Goal: Task Accomplishment & Management: Use online tool/utility

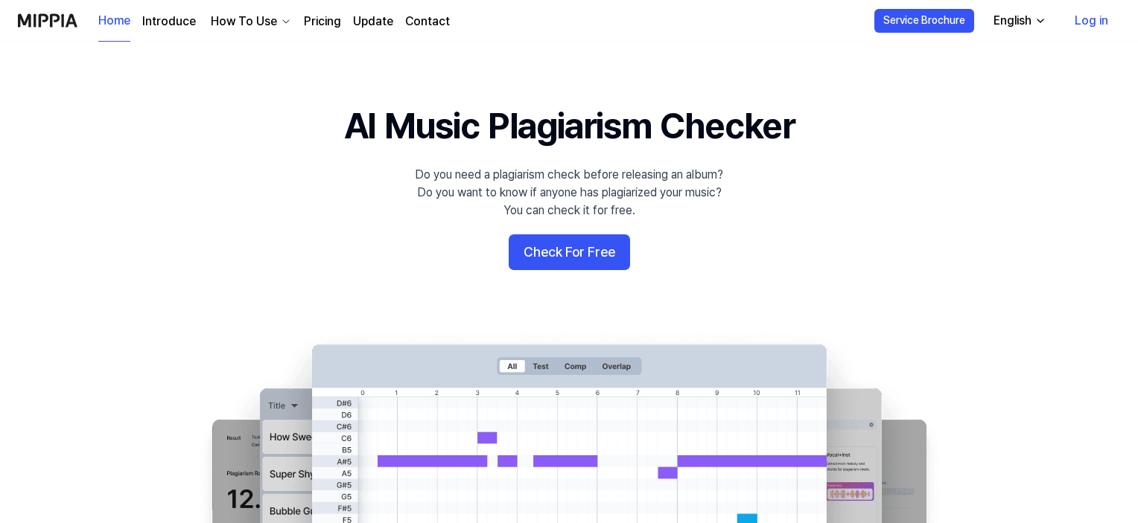
click at [576, 255] on button "Check For Free" at bounding box center [569, 253] width 121 height 36
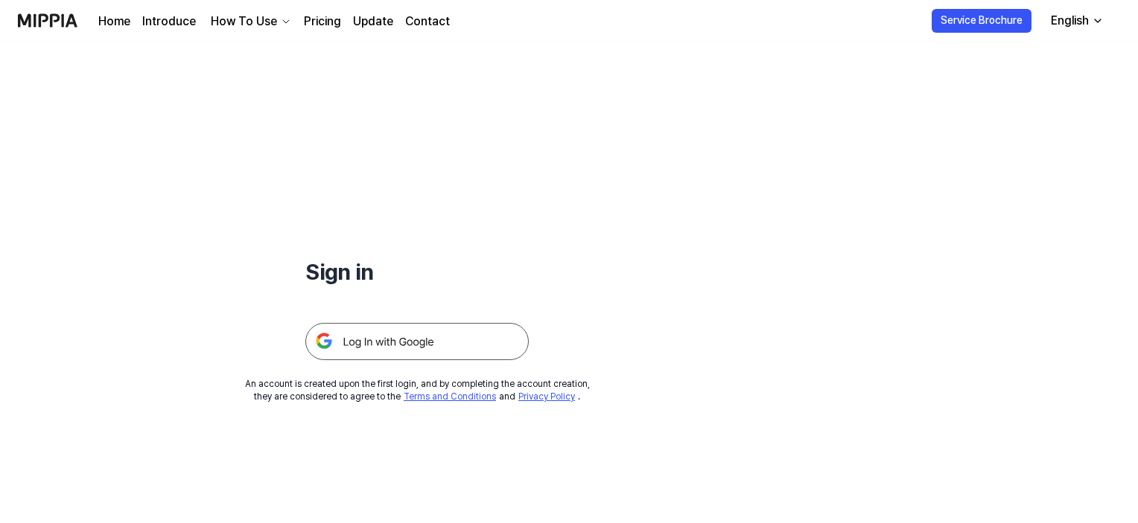
click at [466, 331] on img at bounding box center [416, 341] width 223 height 37
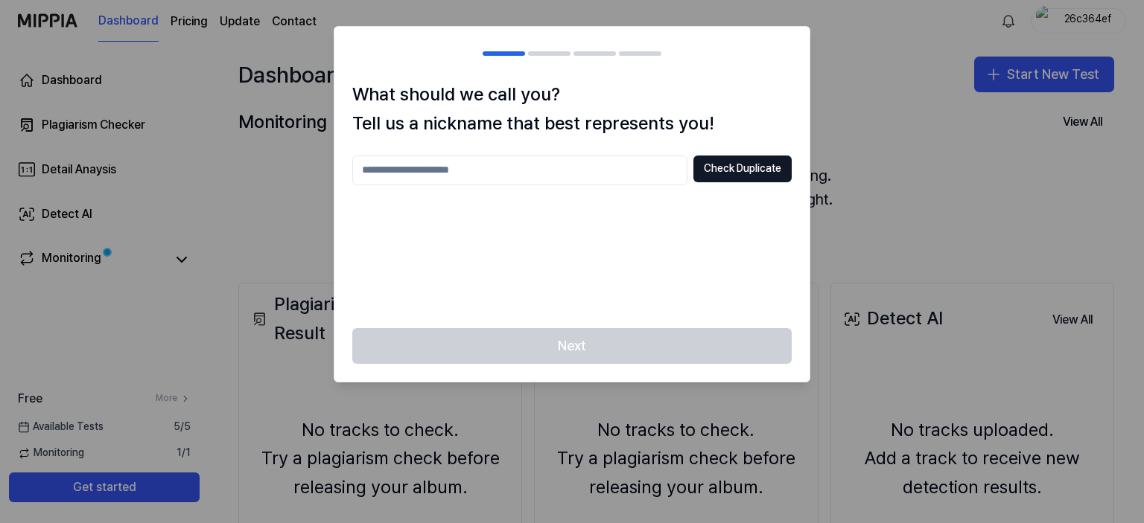
click at [468, 166] on input "text" at bounding box center [519, 171] width 335 height 30
type input "*********"
click at [701, 173] on button "Check Duplicate" at bounding box center [742, 169] width 98 height 27
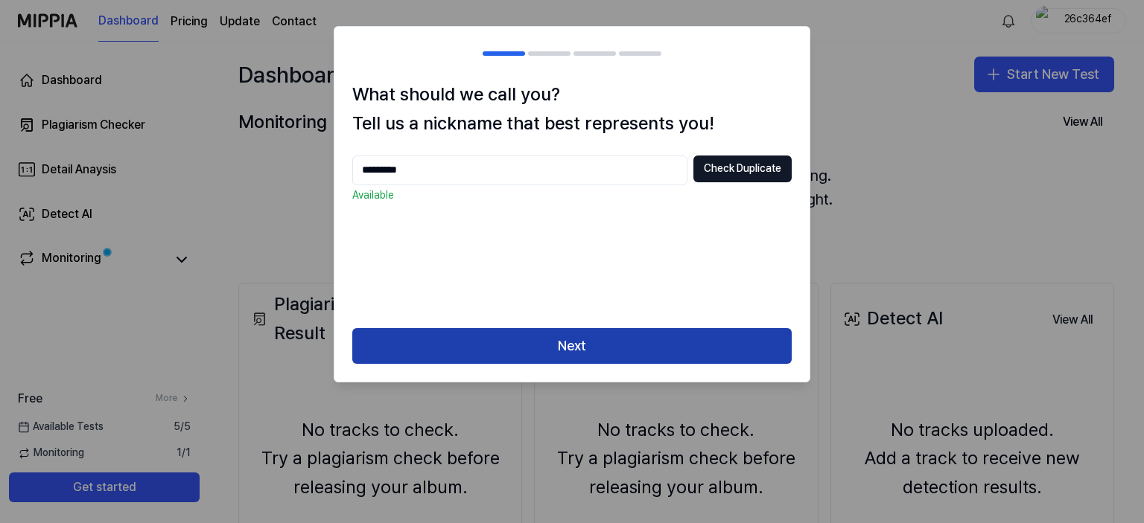
click at [611, 353] on button "Next" at bounding box center [571, 346] width 439 height 36
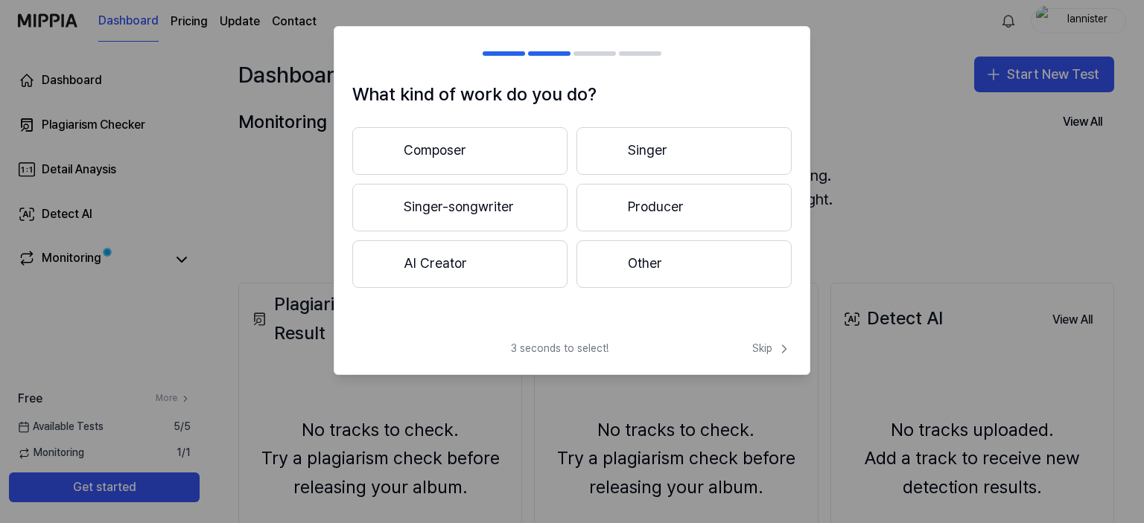
click at [680, 273] on button "Other" at bounding box center [683, 265] width 215 height 48
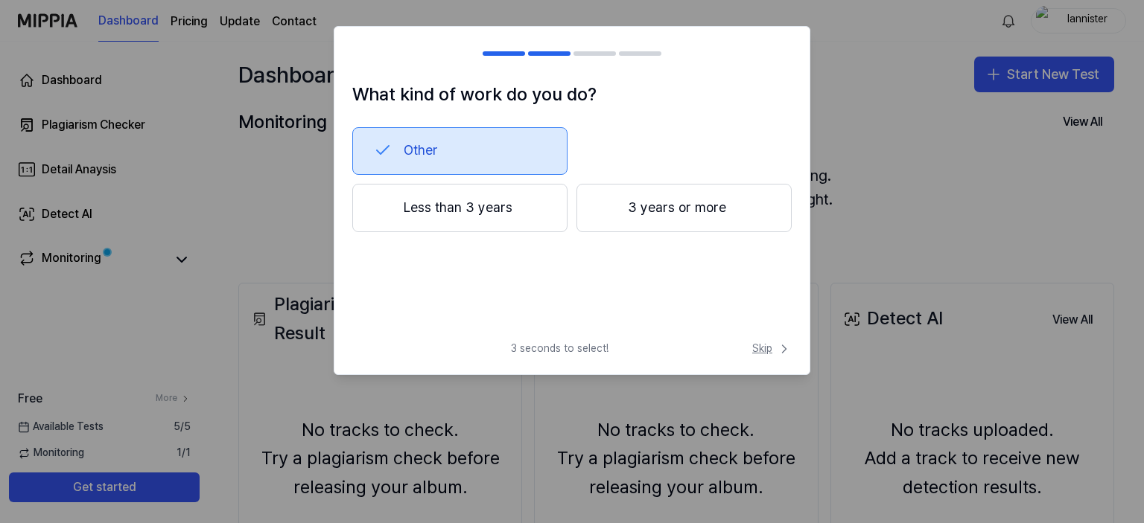
click at [770, 342] on span "Skip" at bounding box center [771, 349] width 39 height 15
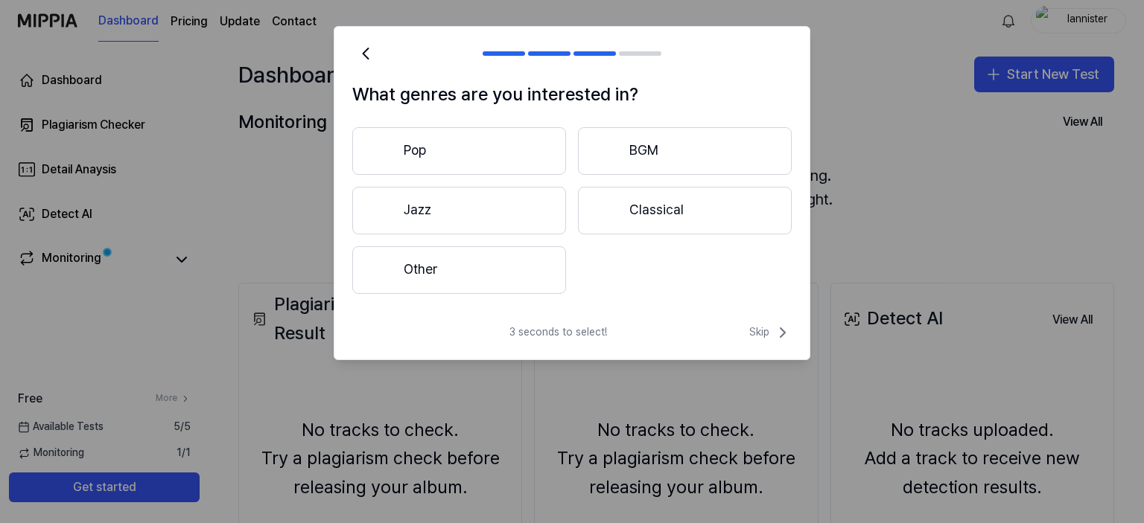
click at [770, 341] on span "Skip" at bounding box center [770, 333] width 42 height 18
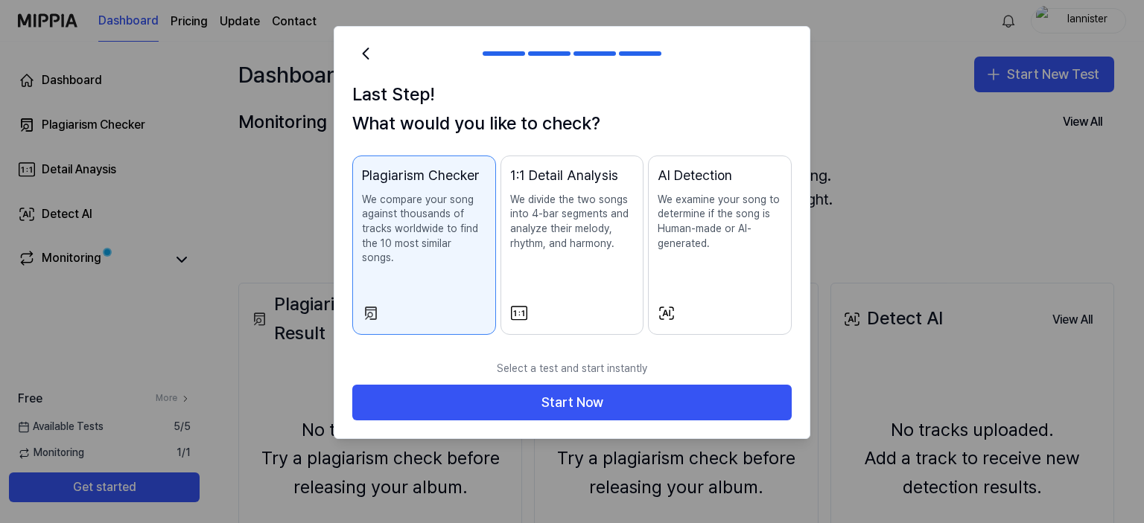
click at [564, 272] on div "1:1 Detail Analysis We divide the two songs into 4-bar segments and analyze the…" at bounding box center [572, 222] width 124 height 115
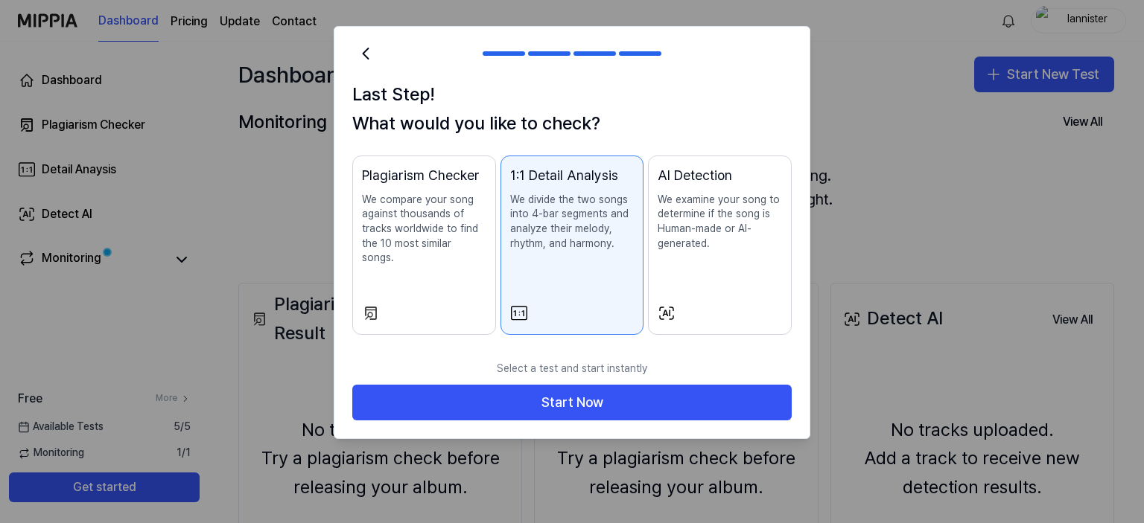
click at [408, 252] on div "Plagiarism Checker We compare your song against thousands of tracks worldwide t…" at bounding box center [424, 230] width 124 height 130
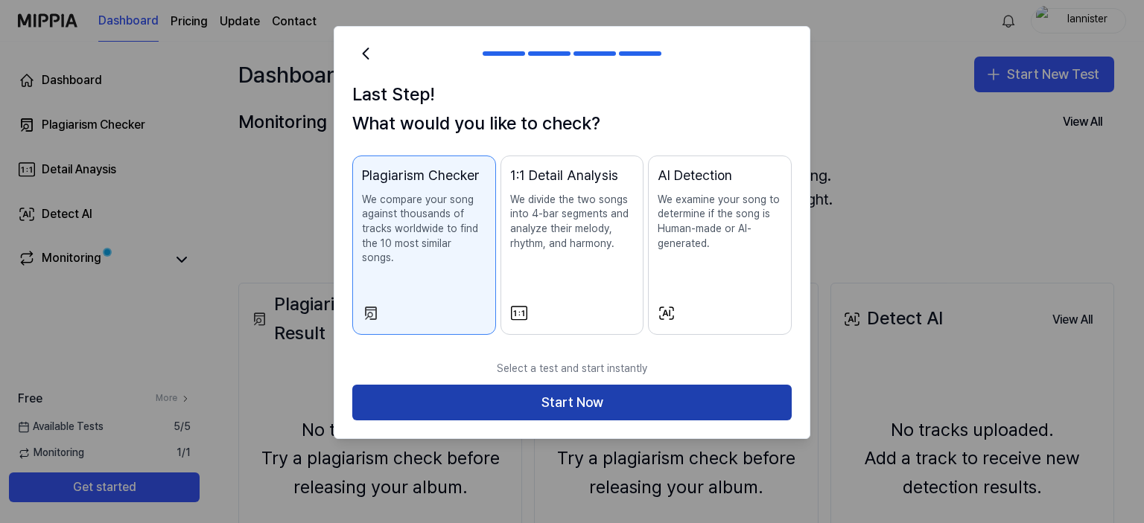
click at [524, 389] on button "Start Now" at bounding box center [571, 403] width 439 height 36
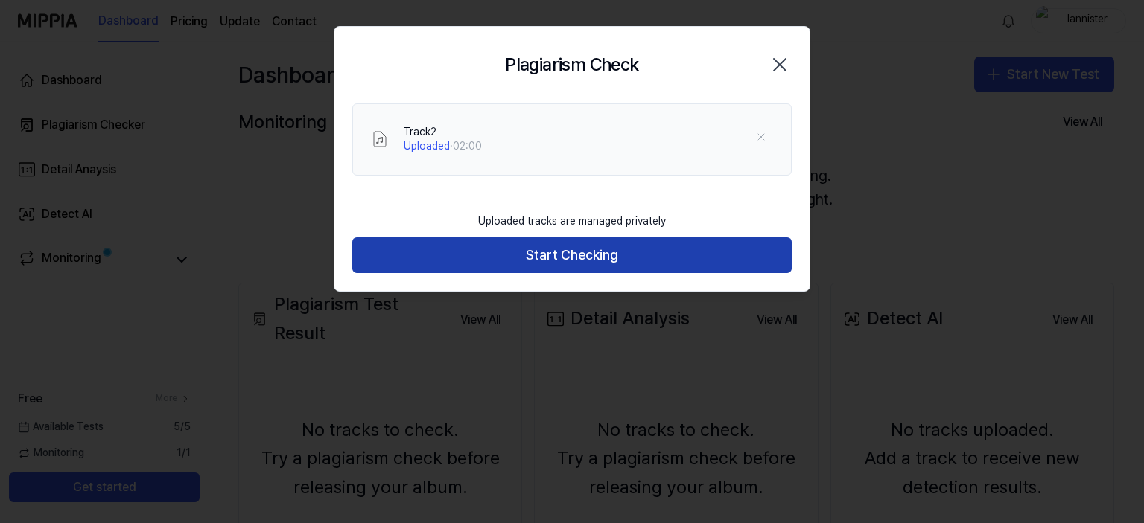
click at [605, 264] on button "Start Checking" at bounding box center [571, 256] width 439 height 36
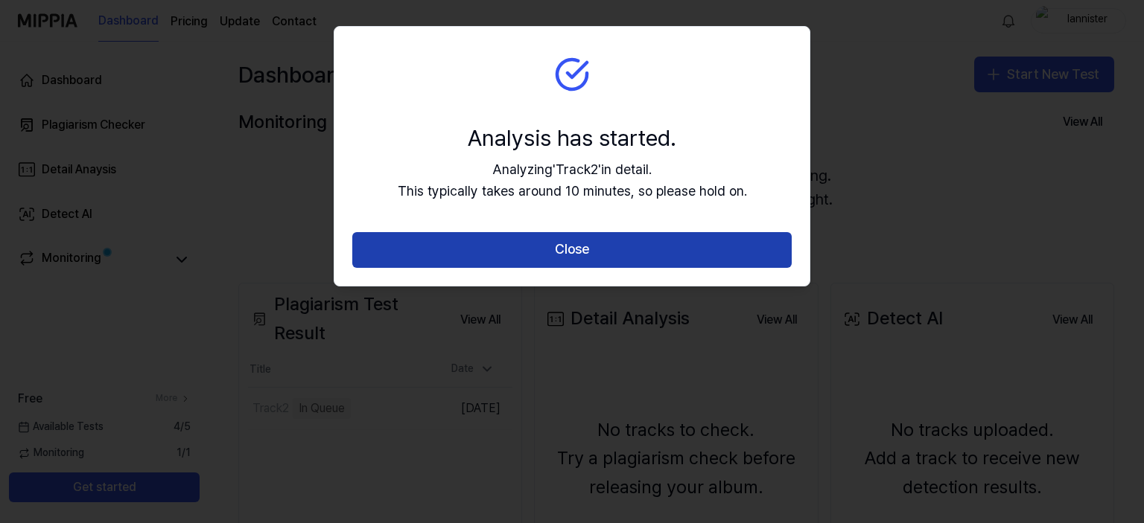
click at [652, 243] on button "Close" at bounding box center [571, 250] width 439 height 36
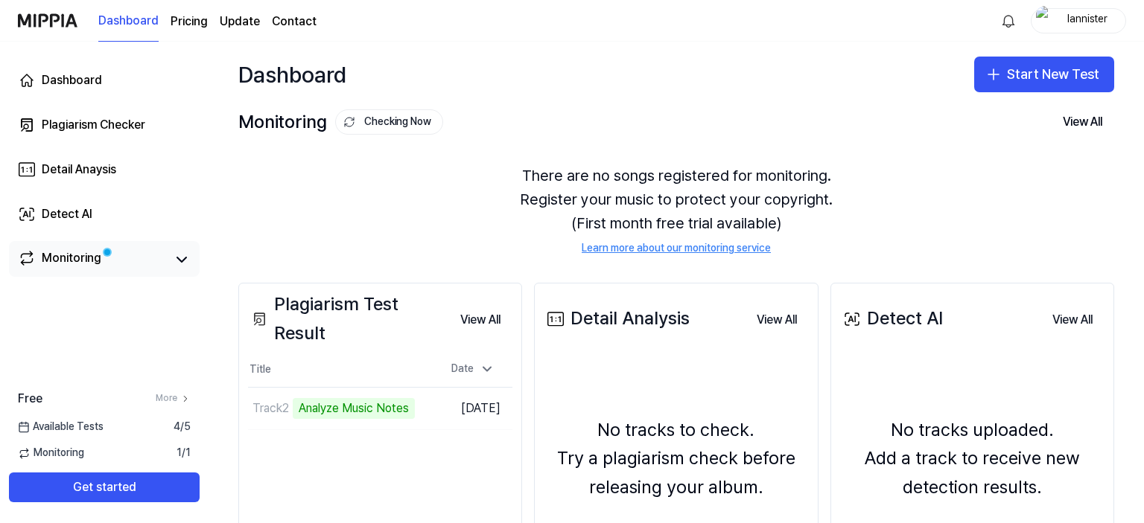
click at [104, 249] on span at bounding box center [107, 252] width 6 height 6
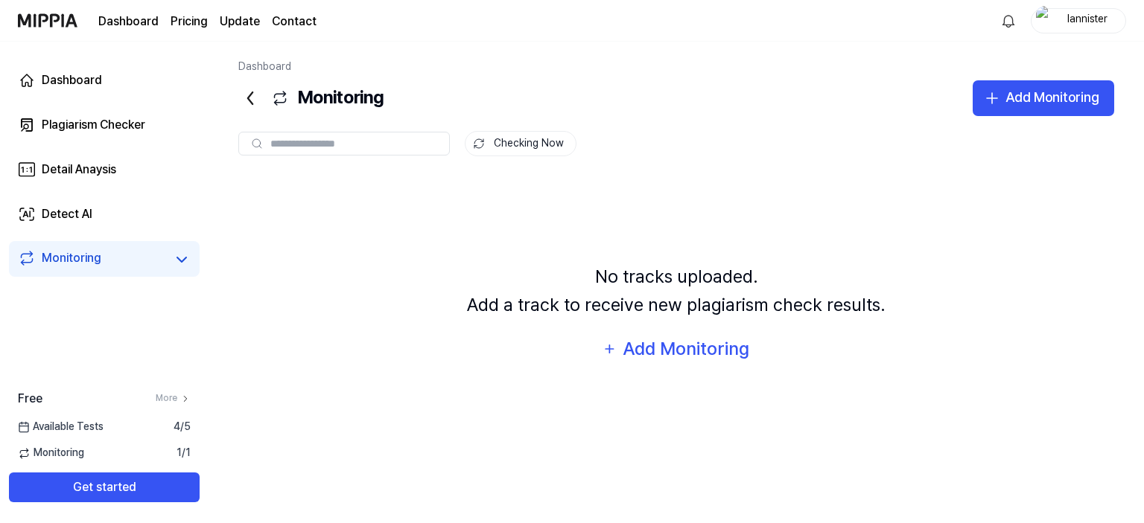
click at [259, 109] on icon at bounding box center [250, 98] width 24 height 24
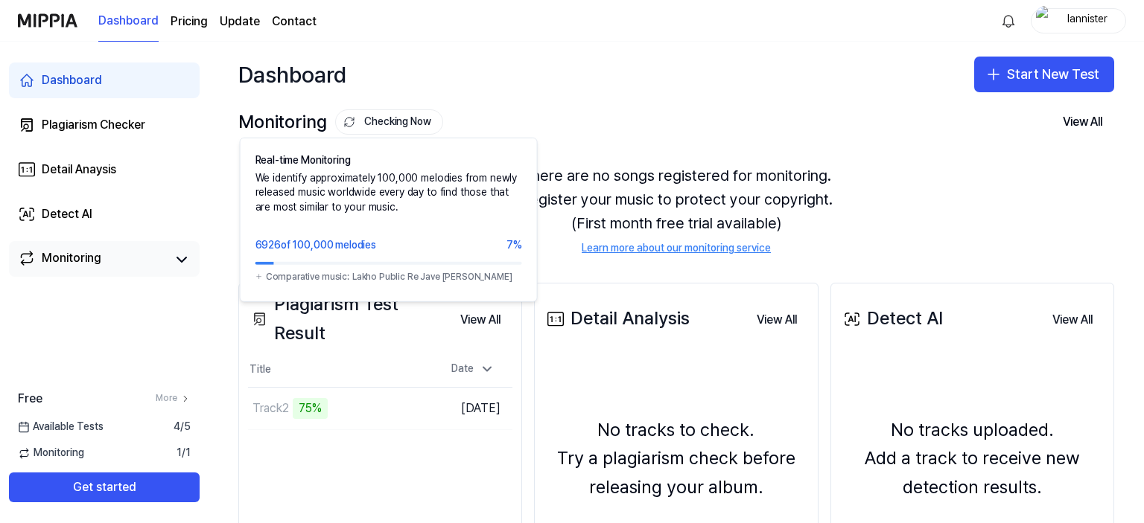
click at [364, 123] on button "Checking Now" at bounding box center [389, 121] width 108 height 25
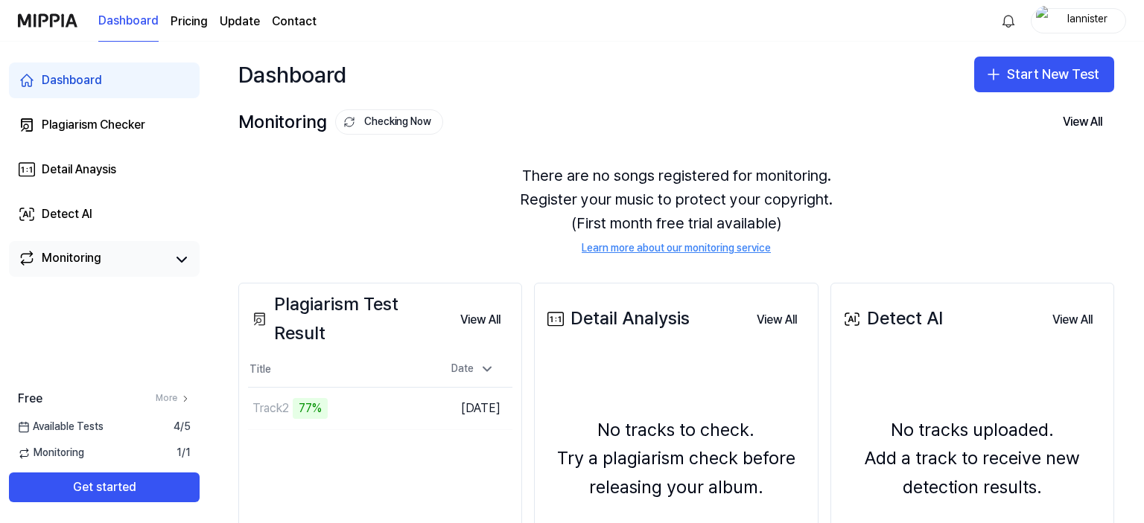
click at [364, 123] on button "Checking Now" at bounding box center [389, 121] width 108 height 25
click at [371, 401] on button "Go to Results" at bounding box center [394, 409] width 80 height 24
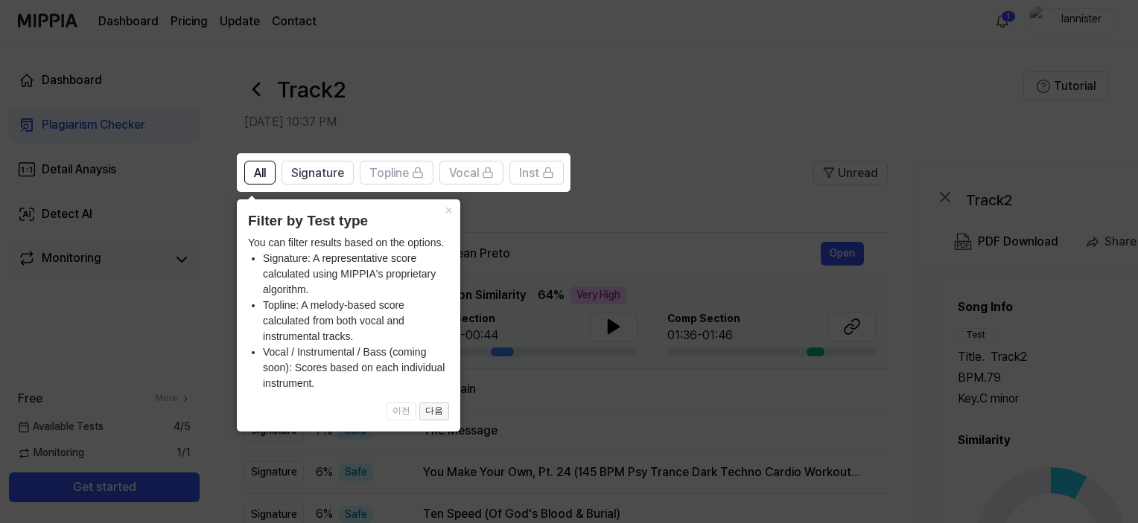
click at [438, 413] on button "다음" at bounding box center [434, 412] width 30 height 18
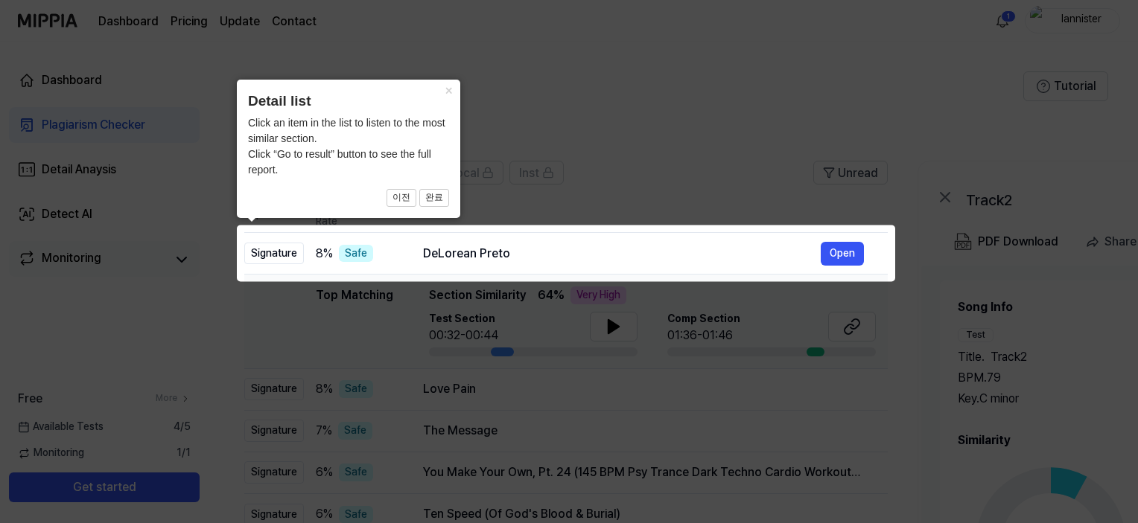
click at [795, 190] on icon at bounding box center [572, 261] width 1144 height 523
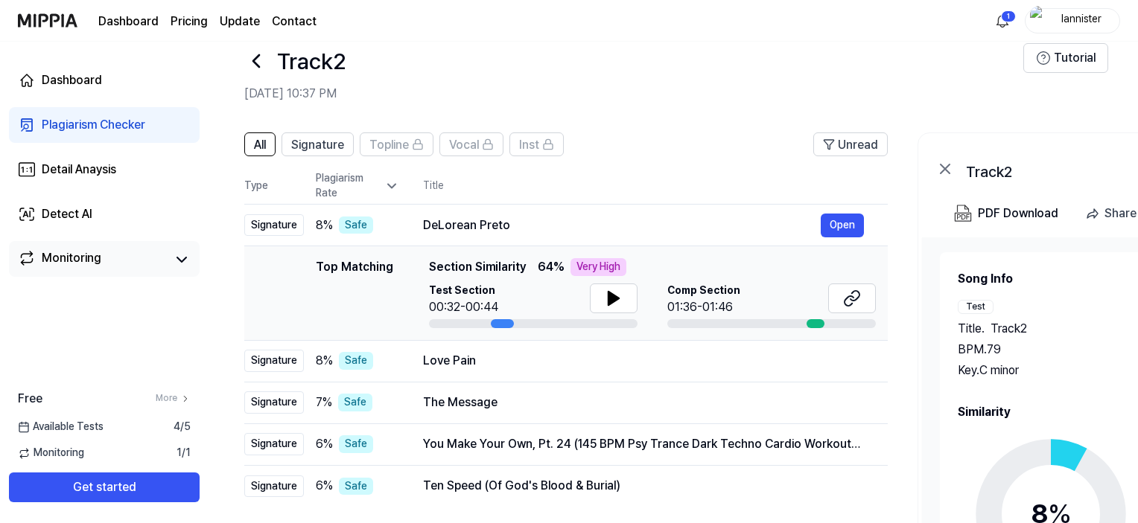
scroll to position [30, 0]
click at [618, 297] on icon at bounding box center [614, 297] width 18 height 18
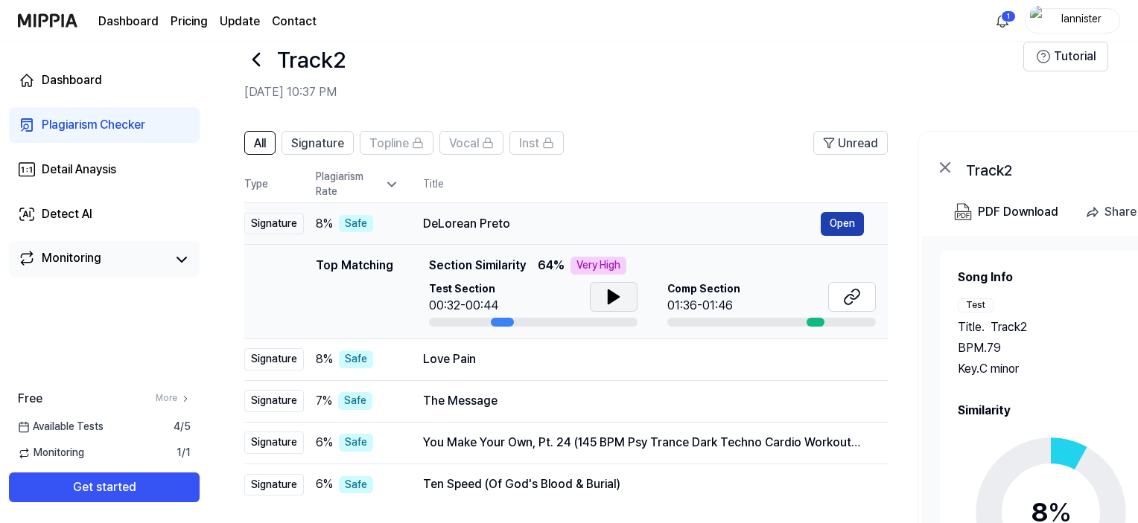
click at [840, 220] on button "Open" at bounding box center [842, 224] width 43 height 24
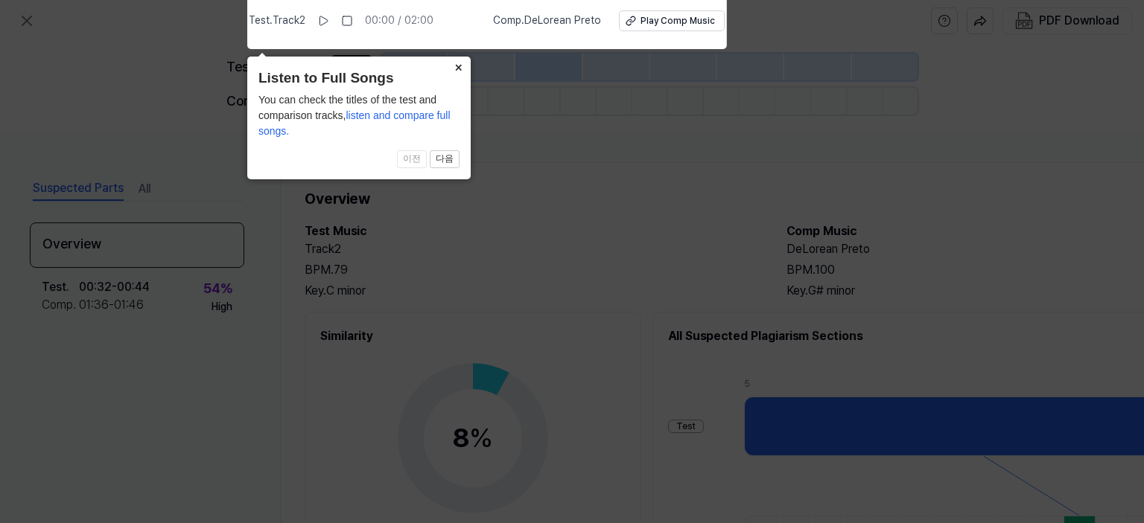
click at [462, 71] on button "×" at bounding box center [459, 67] width 24 height 21
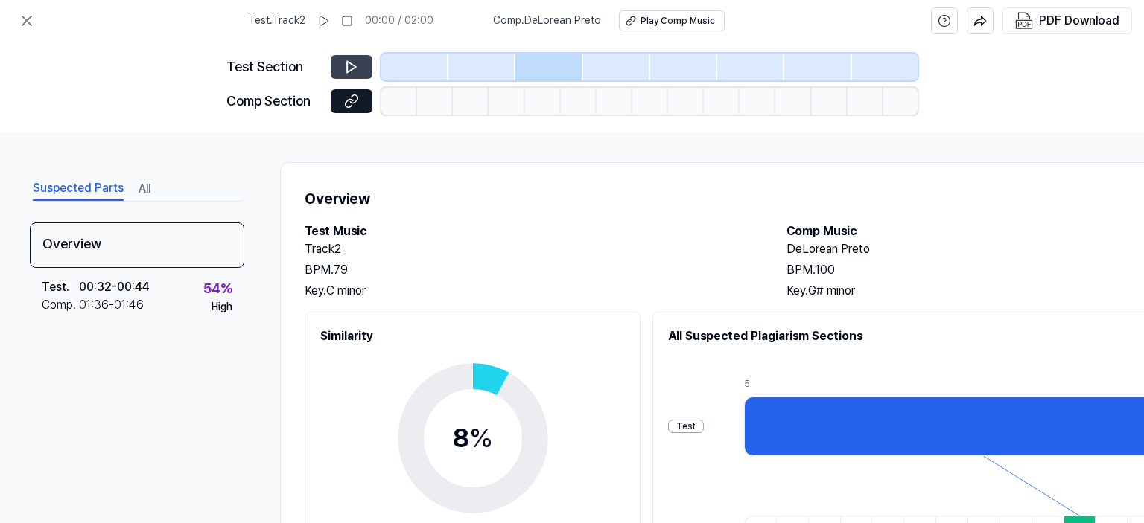
click at [363, 63] on button at bounding box center [352, 67] width 42 height 24
click at [352, 69] on icon at bounding box center [351, 67] width 9 height 11
drag, startPoint x: 882, startPoint y: 252, endPoint x: 789, endPoint y: 249, distance: 92.4
click at [789, 249] on h2 "DeLorean Preto" at bounding box center [1012, 250] width 452 height 18
click at [328, 17] on icon at bounding box center [323, 20] width 8 height 9
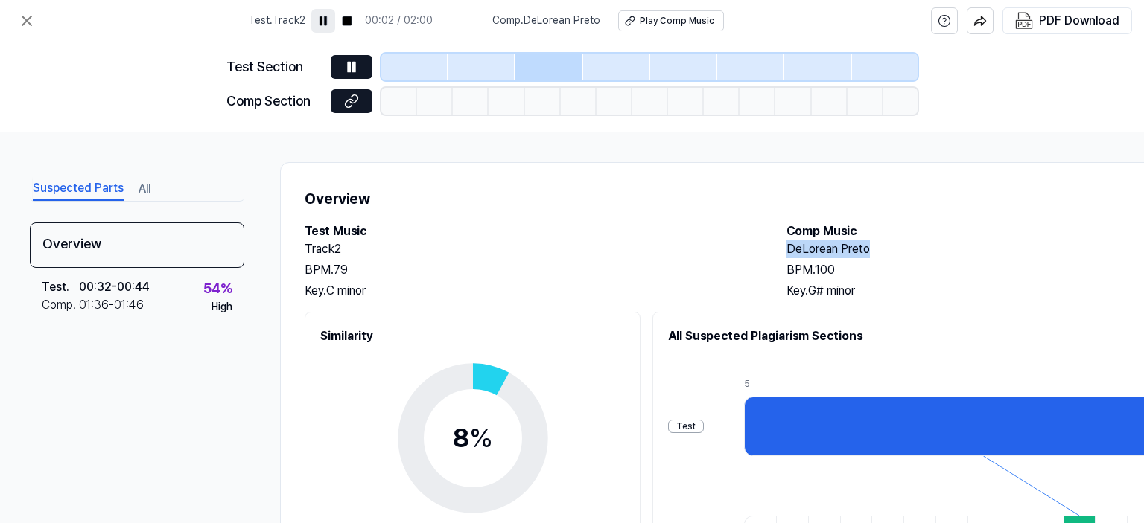
click at [326, 17] on rect at bounding box center [325, 20] width 2 height 9
click at [657, 18] on div "Play Comp Music" at bounding box center [677, 21] width 74 height 13
click at [608, 165] on div "Overview Test Music Track2 BPM. 79 Key. C minor Comp Music DeLorean Preto BPM. …" at bounding box center [771, 460] width 983 height 597
click at [18, 20] on icon at bounding box center [27, 21] width 18 height 18
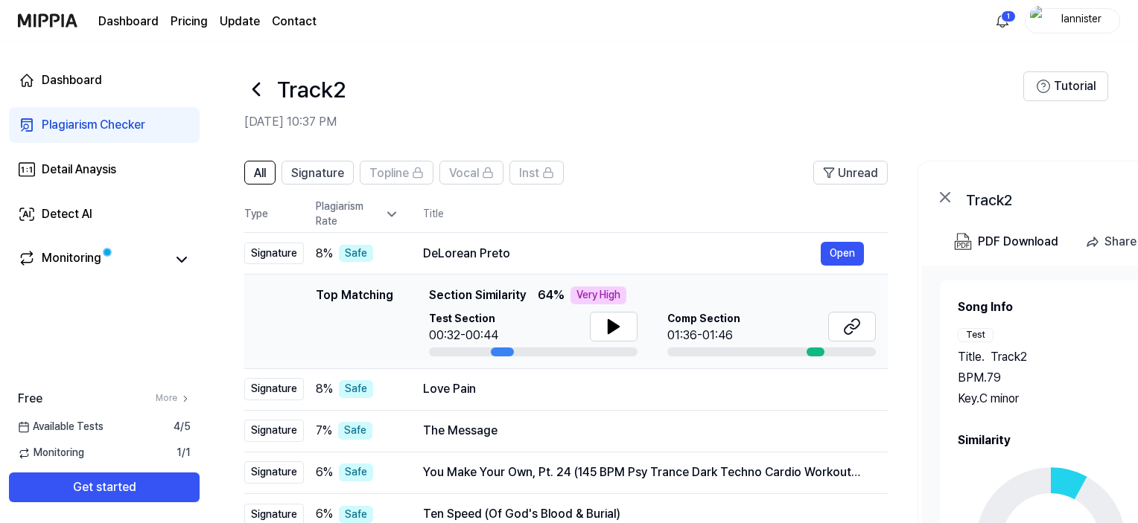
click at [259, 95] on icon at bounding box center [256, 89] width 6 height 12
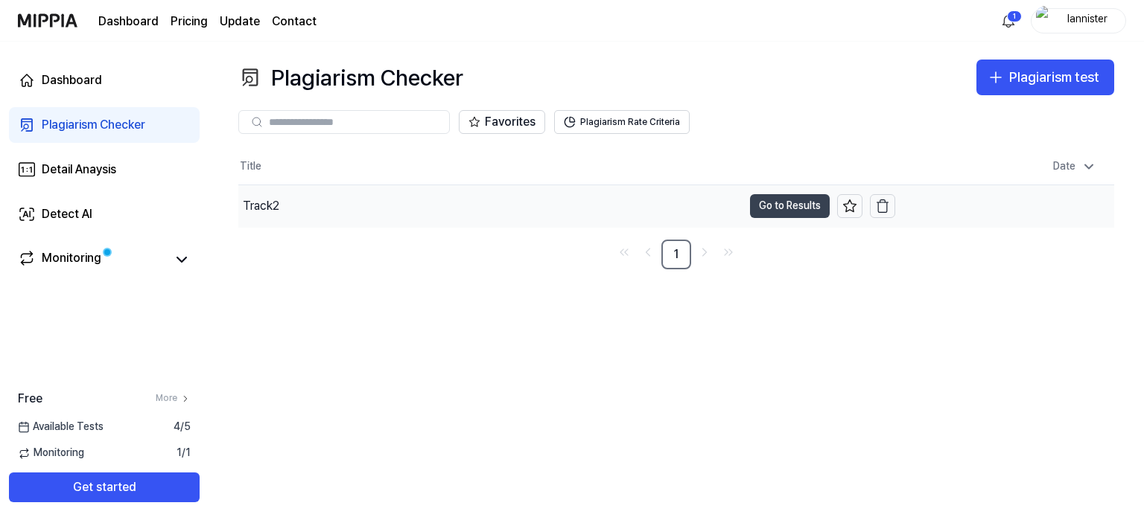
click at [792, 202] on button "Go to Results" at bounding box center [790, 206] width 80 height 24
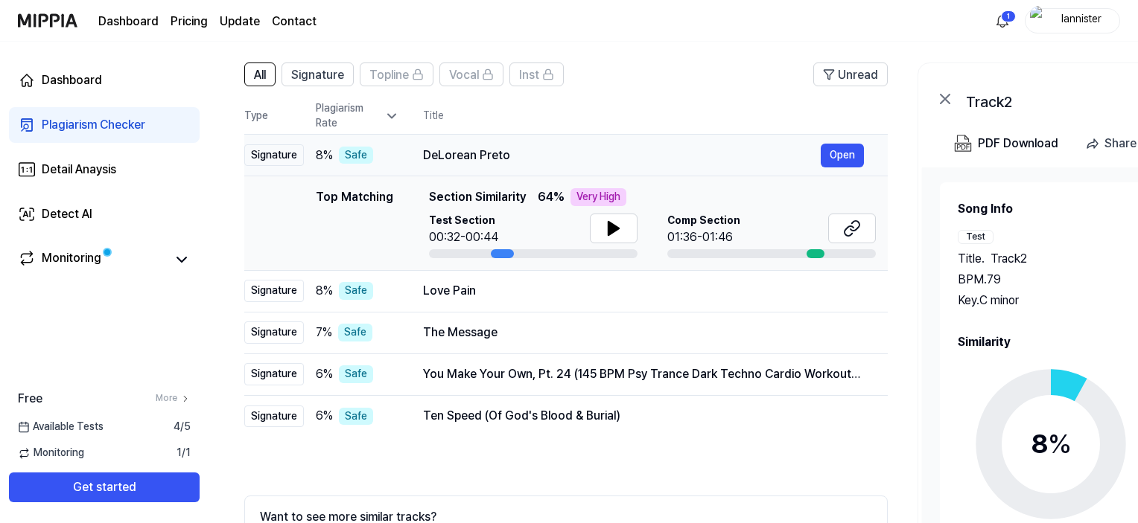
scroll to position [133, 0]
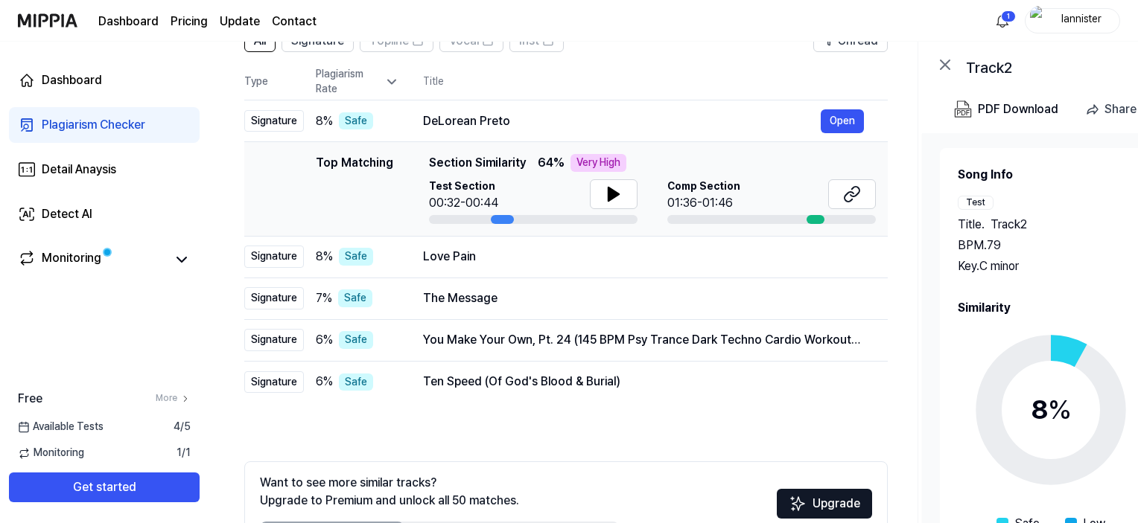
click at [669, 72] on th "Title" at bounding box center [655, 82] width 465 height 36
click at [630, 112] on div "DeLorean Preto" at bounding box center [622, 121] width 398 height 18
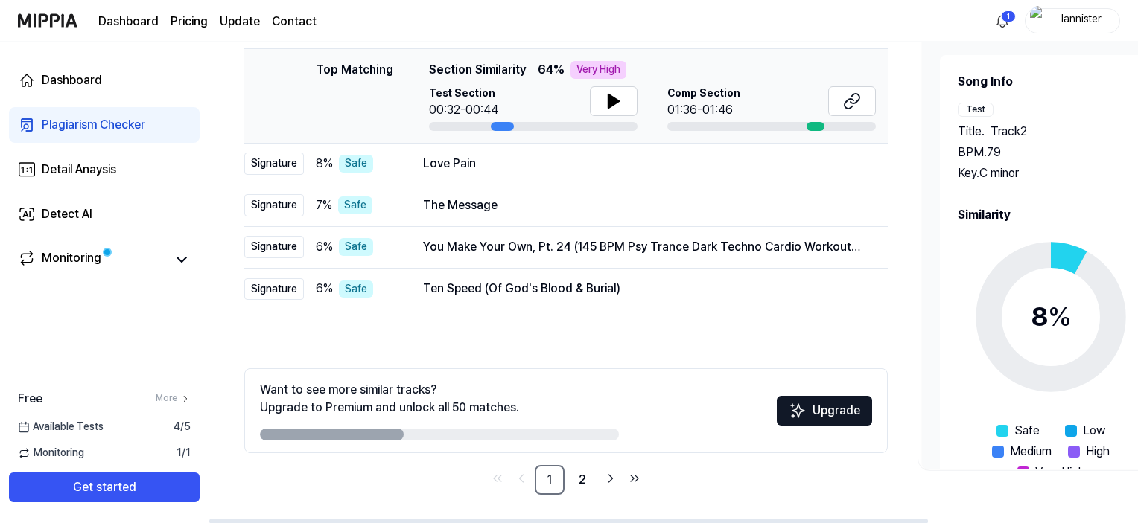
scroll to position [226, 0]
click at [579, 480] on link "2" at bounding box center [582, 480] width 30 height 30
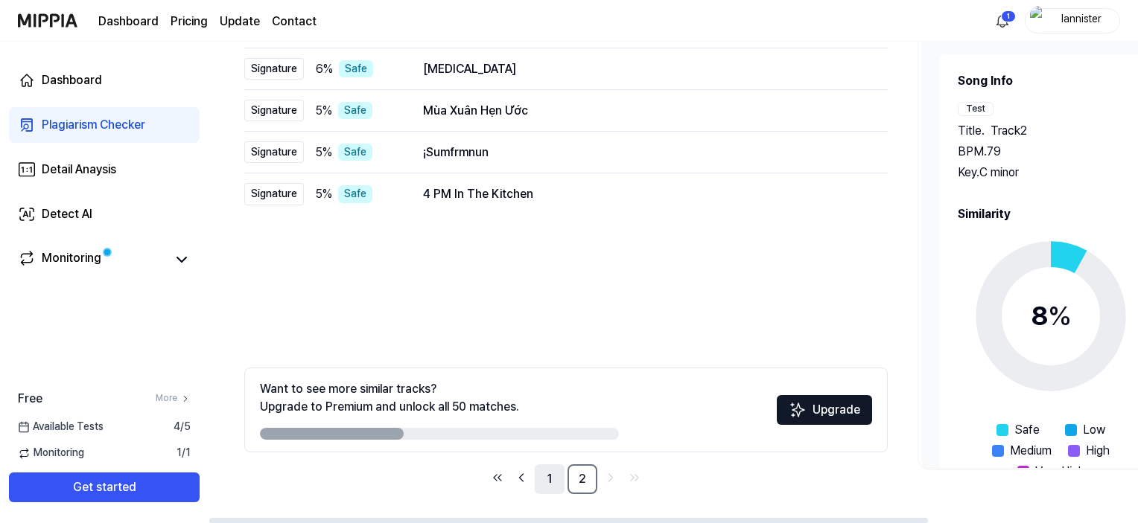
click at [557, 480] on link "1" at bounding box center [550, 480] width 30 height 30
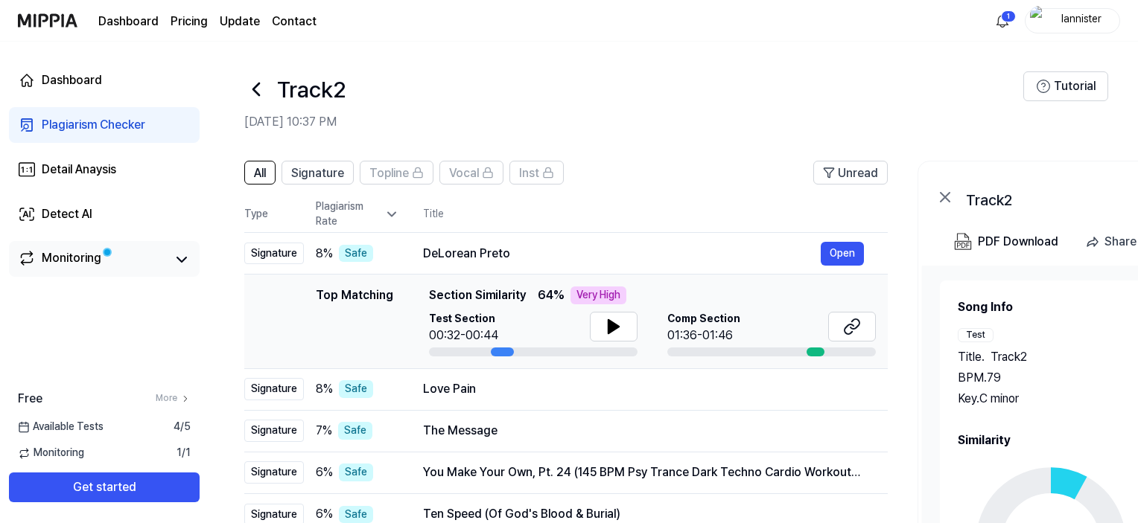
click at [106, 255] on span at bounding box center [107, 252] width 18 height 18
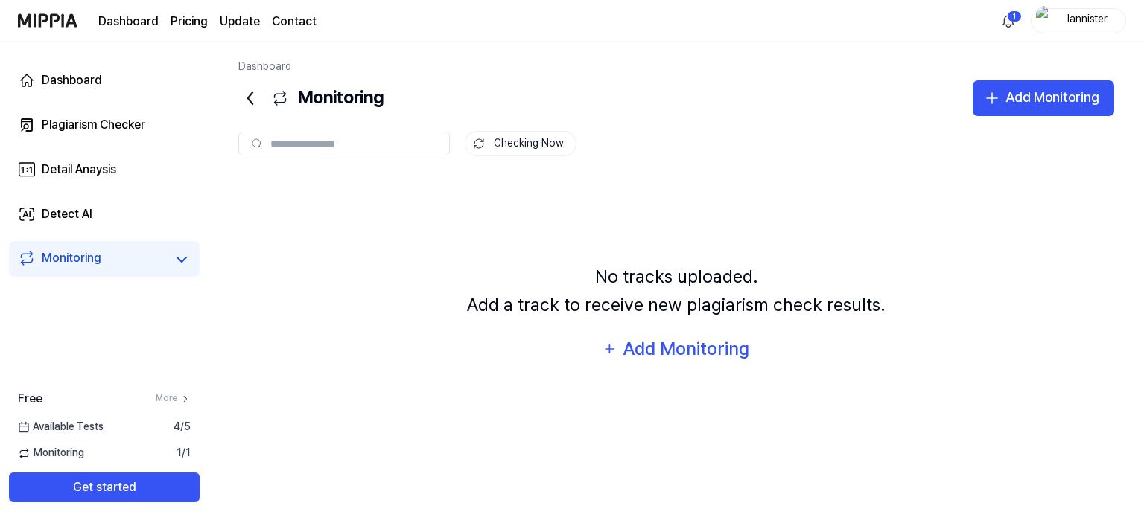
click at [281, 98] on icon at bounding box center [280, 98] width 18 height 18
click at [250, 99] on icon at bounding box center [250, 98] width 24 height 24
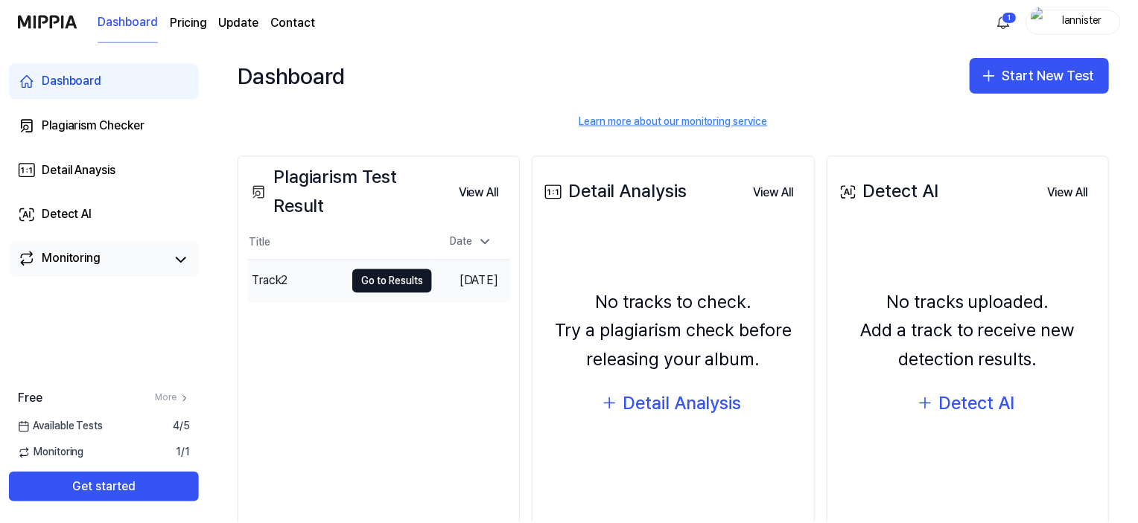
scroll to position [155, 0]
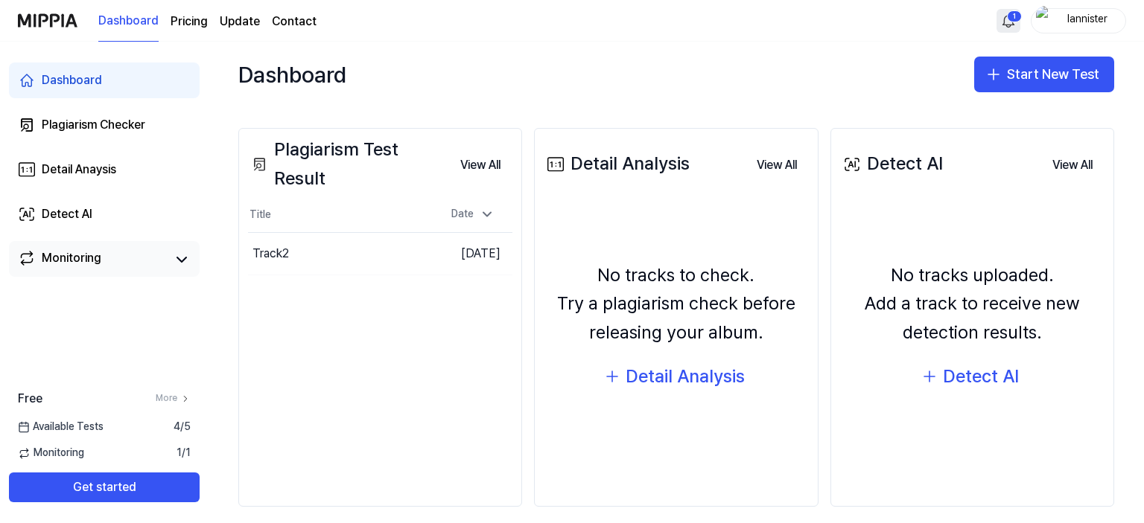
click at [1016, 20] on html "Dashboard Pricing Update Contact 1 lannister Dashboard Plagiarism Checker Detai…" at bounding box center [572, 261] width 1144 height 523
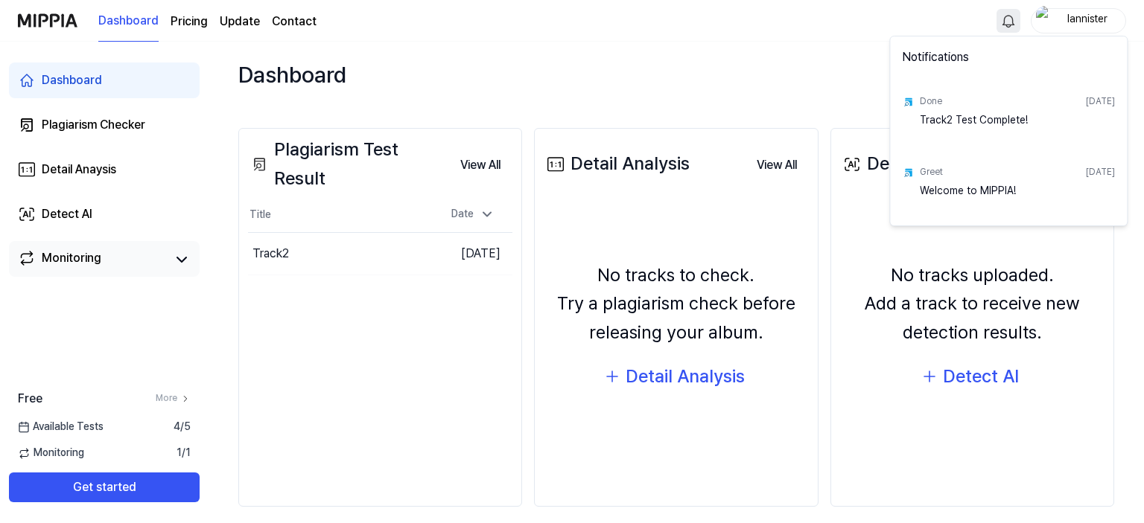
click at [255, 252] on html "Dashboard Pricing Update Contact lannister Dashboard Plagiarism Checker Detail …" at bounding box center [572, 261] width 1144 height 523
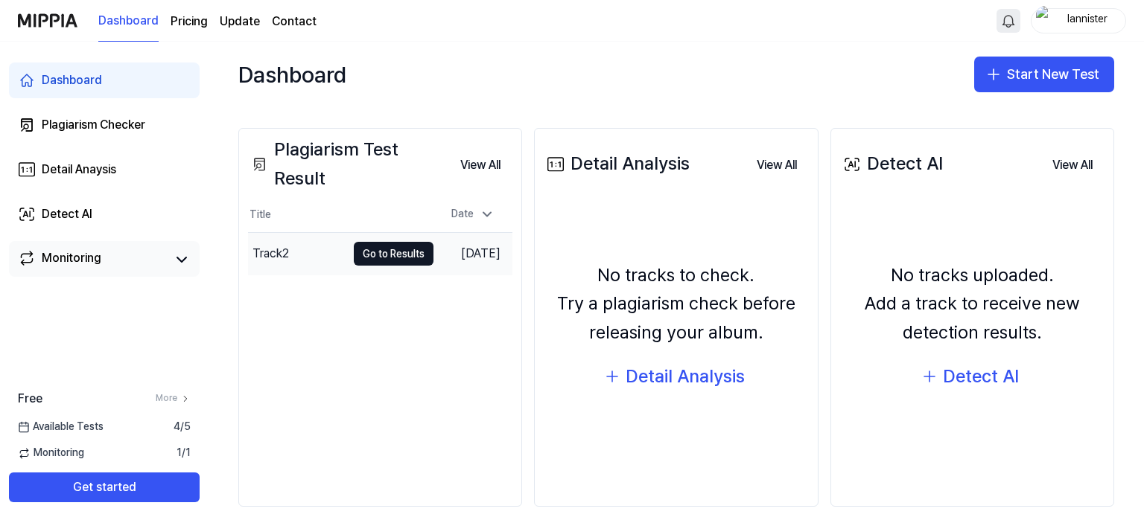
click at [279, 258] on div "Track2" at bounding box center [270, 254] width 36 height 18
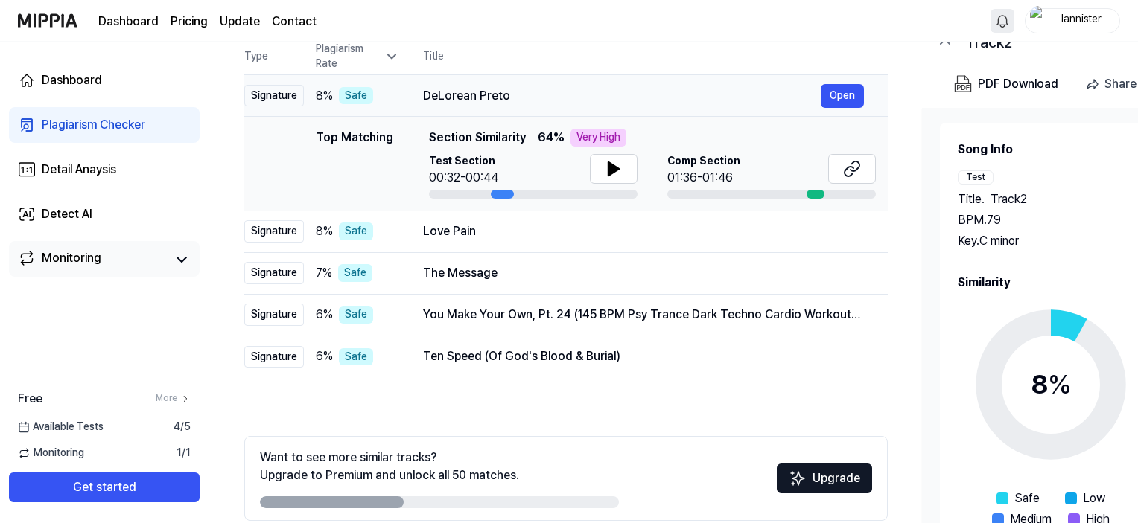
scroll to position [226, 0]
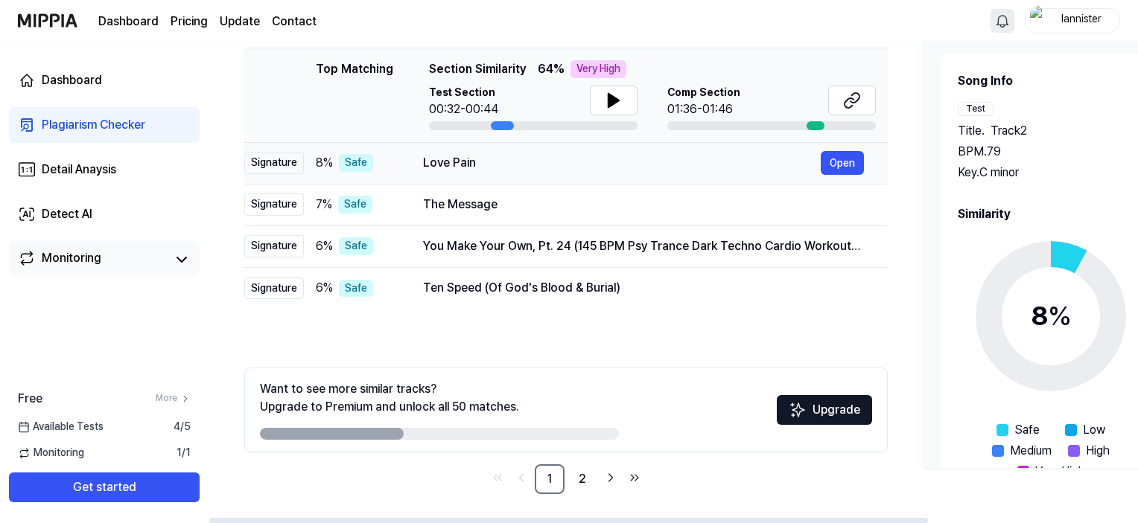
click at [484, 151] on div "Love Pain Open" at bounding box center [643, 163] width 441 height 24
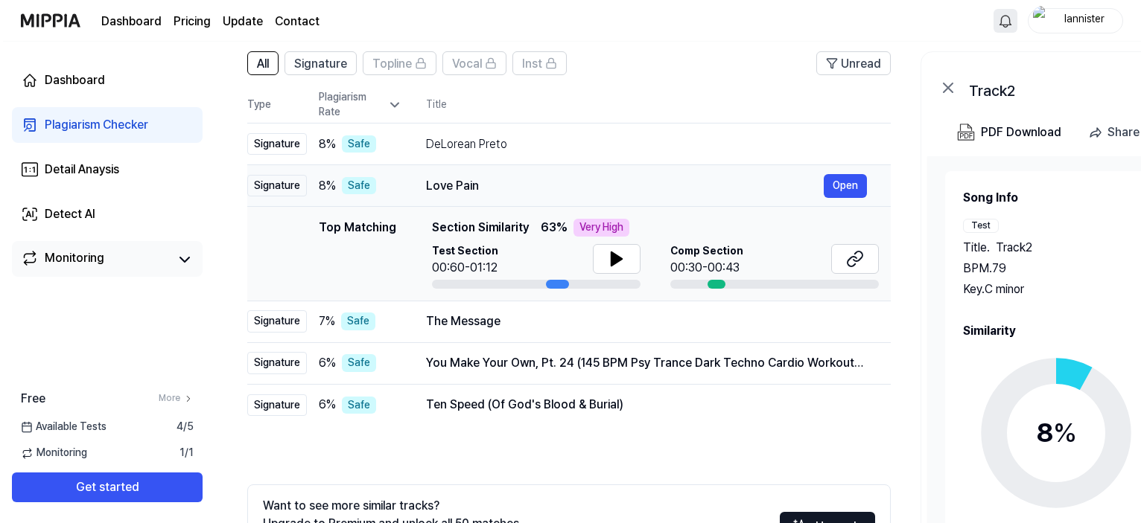
scroll to position [0, 0]
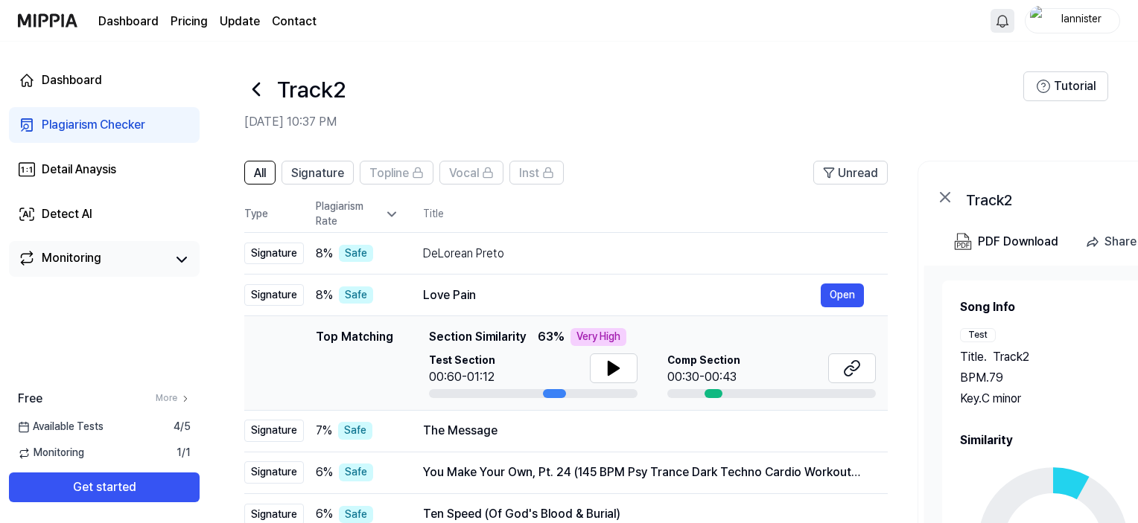
click at [258, 92] on icon at bounding box center [256, 89] width 24 height 24
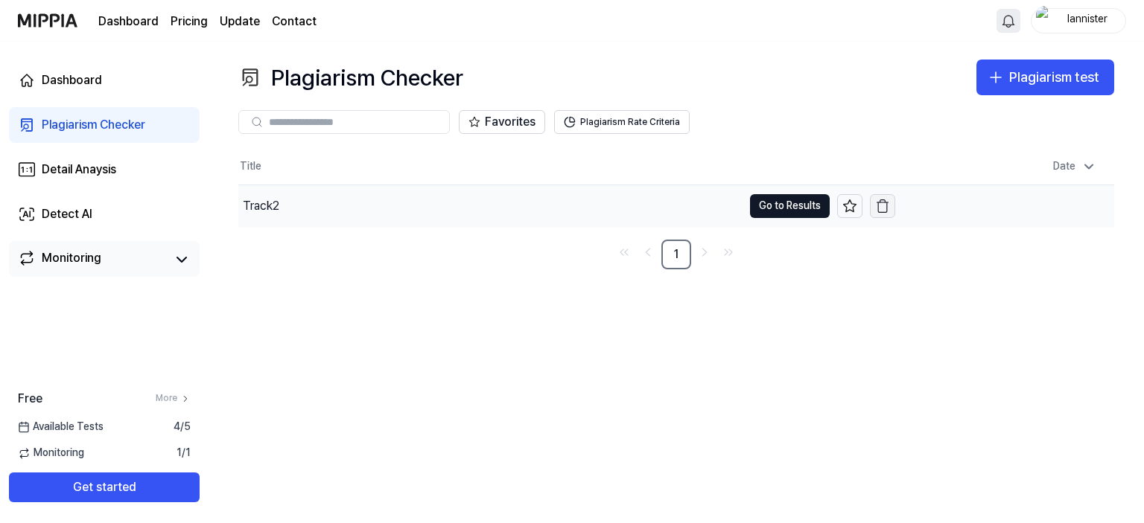
click at [879, 201] on icon "button" at bounding box center [882, 206] width 15 height 15
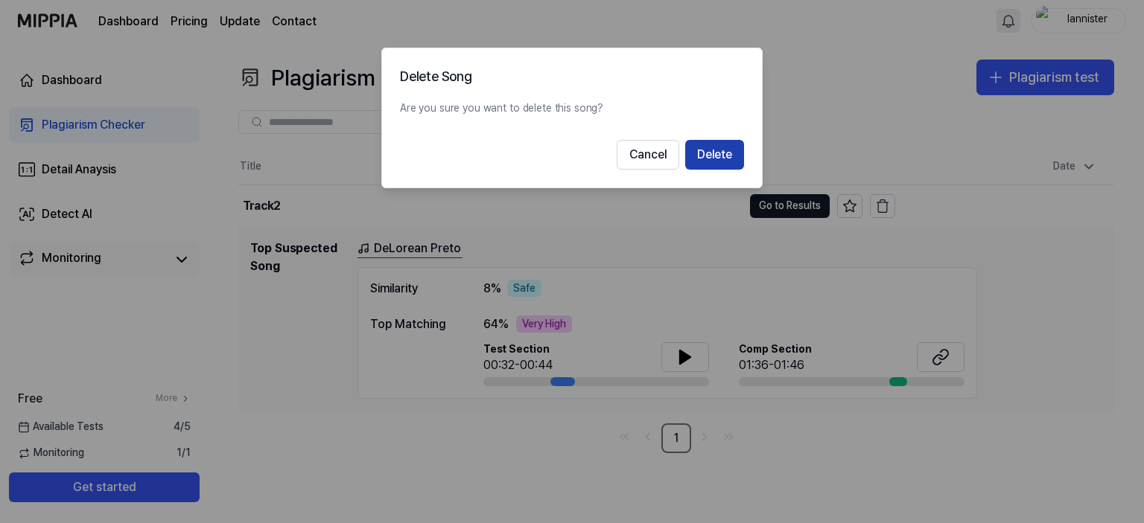
click at [733, 153] on button "Delete" at bounding box center [714, 155] width 59 height 30
